Goal: Navigation & Orientation: Find specific page/section

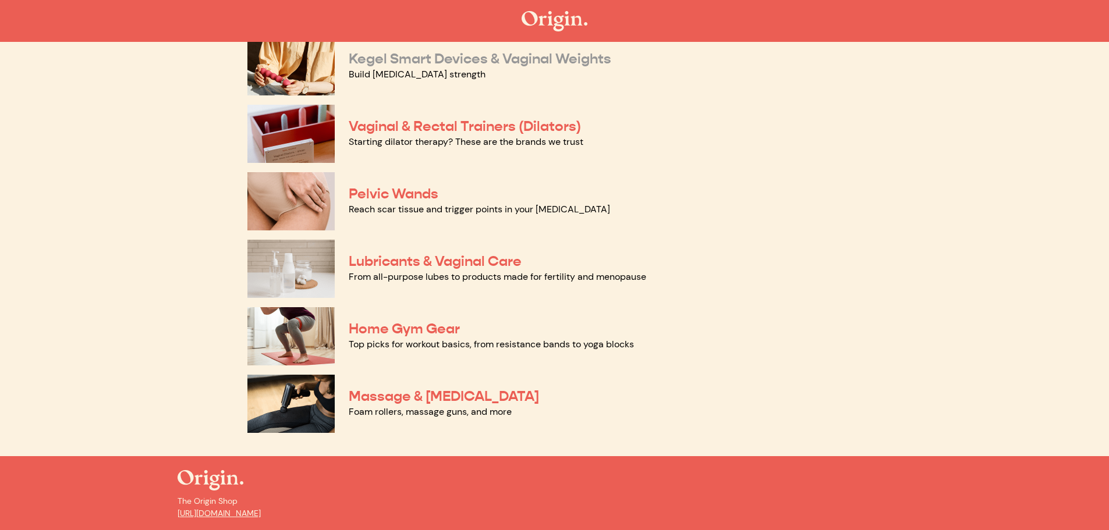
scroll to position [407, 0]
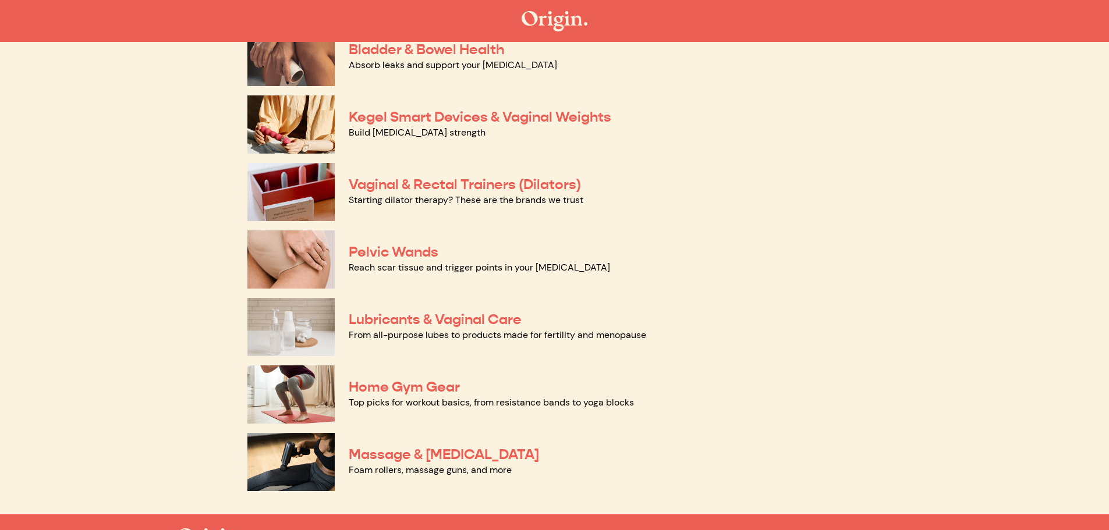
click at [384, 445] on div "Massage & Myofascial Release Foam rollers, massage guns, and more" at bounding box center [554, 462] width 615 height 68
click at [384, 451] on link "Massage & [MEDICAL_DATA]" at bounding box center [444, 454] width 190 height 17
click at [415, 392] on link "Home Gym Gear" at bounding box center [404, 386] width 111 height 17
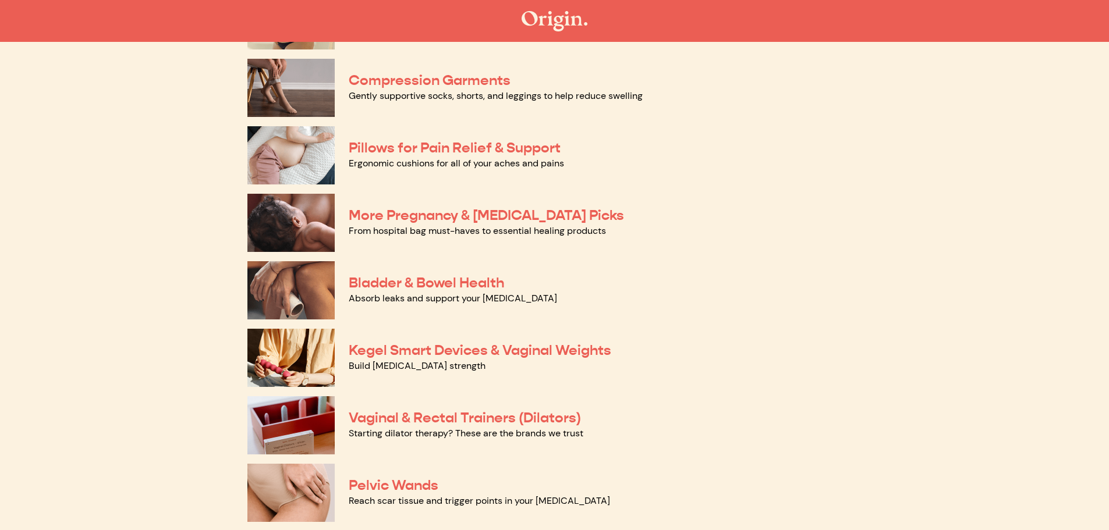
scroll to position [175, 0]
click at [459, 289] on link "Bladder & Bowel Health" at bounding box center [426, 282] width 155 height 17
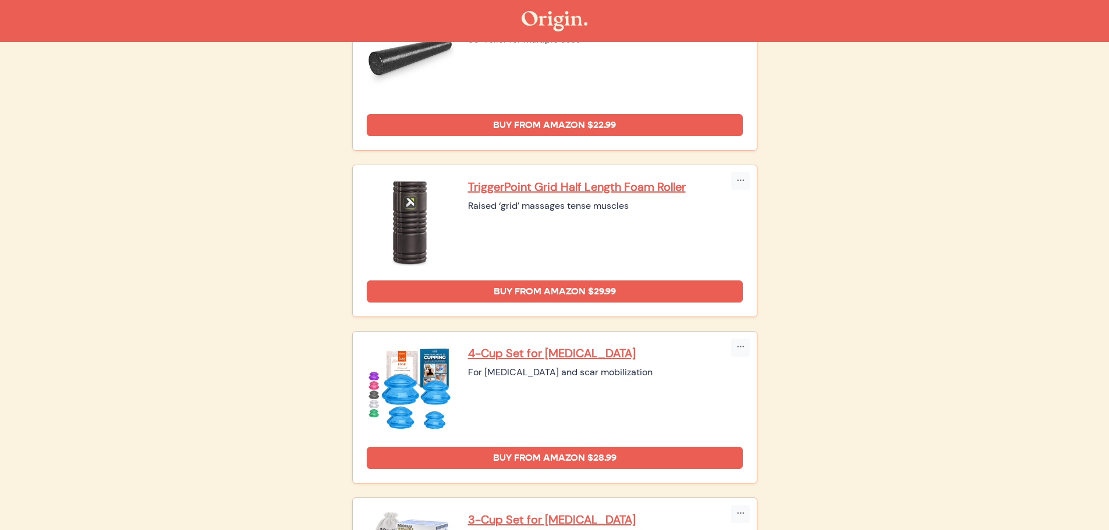
scroll to position [1002, 0]
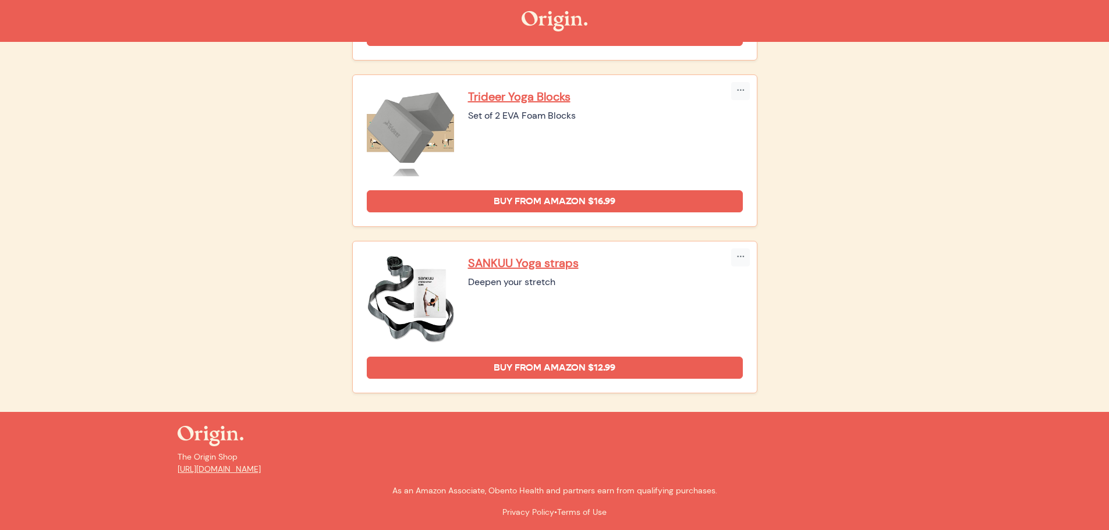
scroll to position [592, 0]
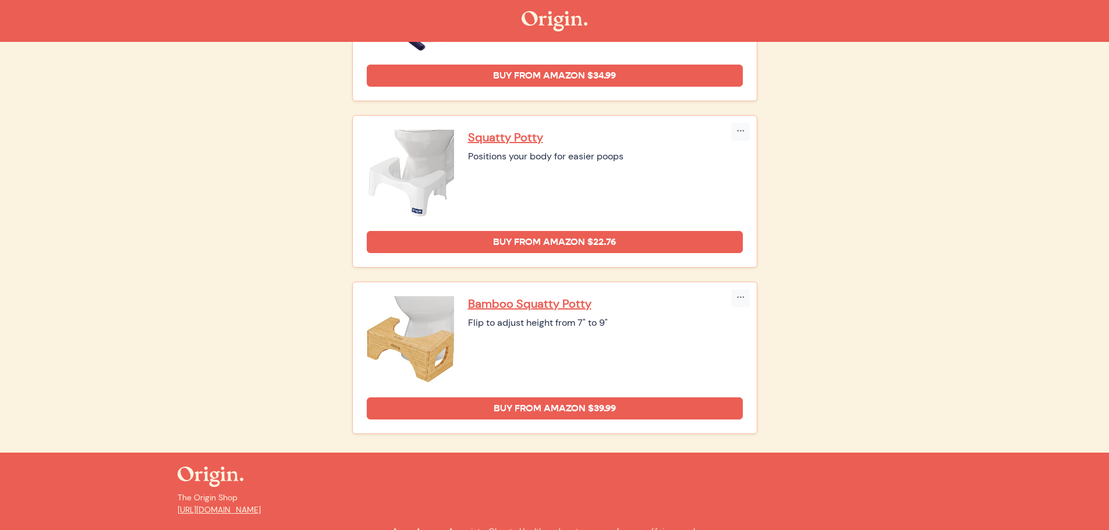
scroll to position [775, 0]
